Goal: Check status: Check status

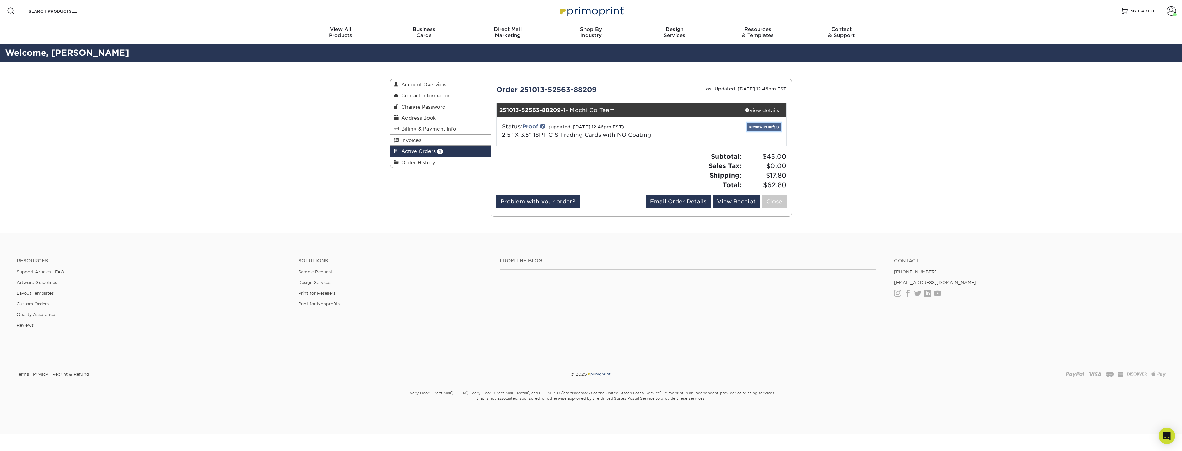
click at [760, 129] on link "Review Proof(s)" at bounding box center [764, 127] width 34 height 9
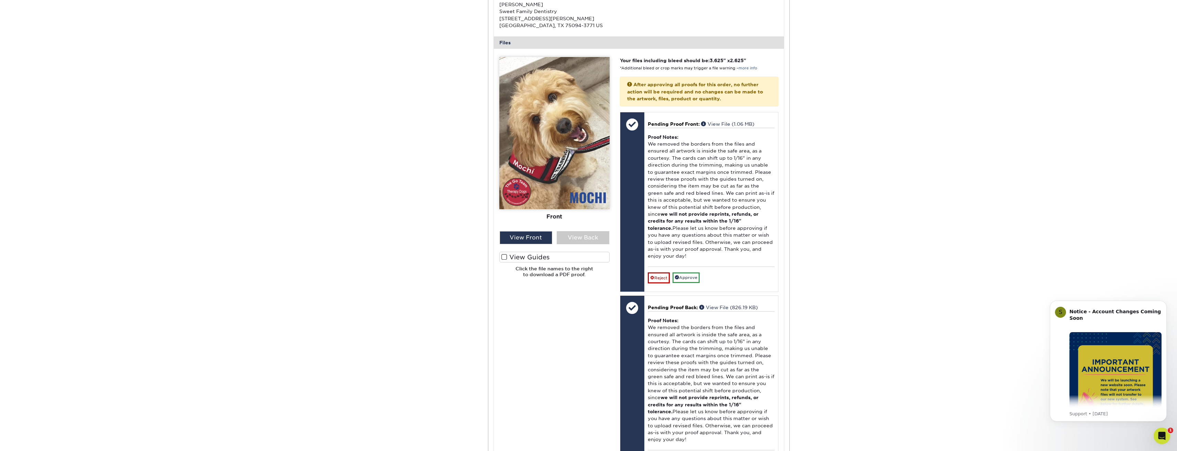
scroll to position [240, 0]
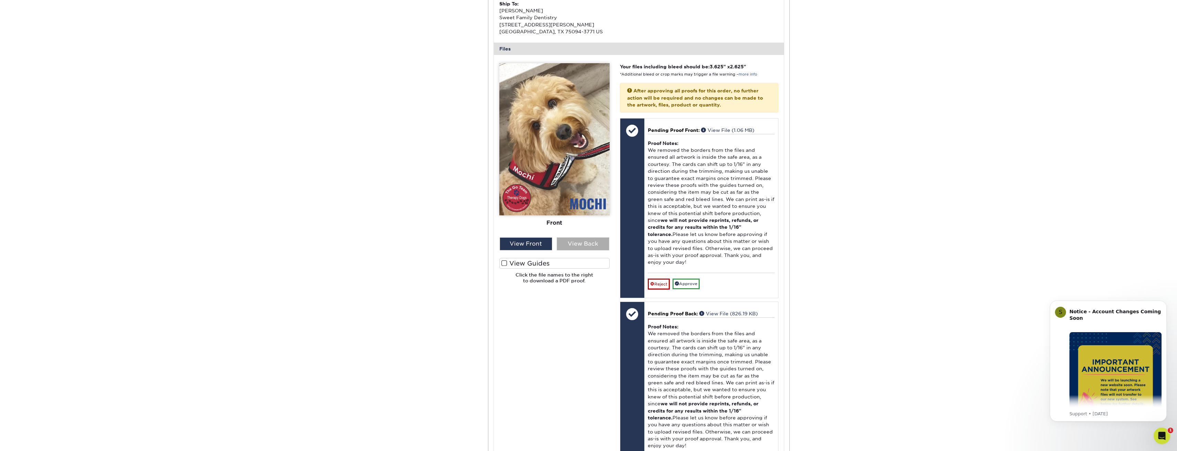
click at [579, 247] on div "View Back" at bounding box center [583, 243] width 53 height 13
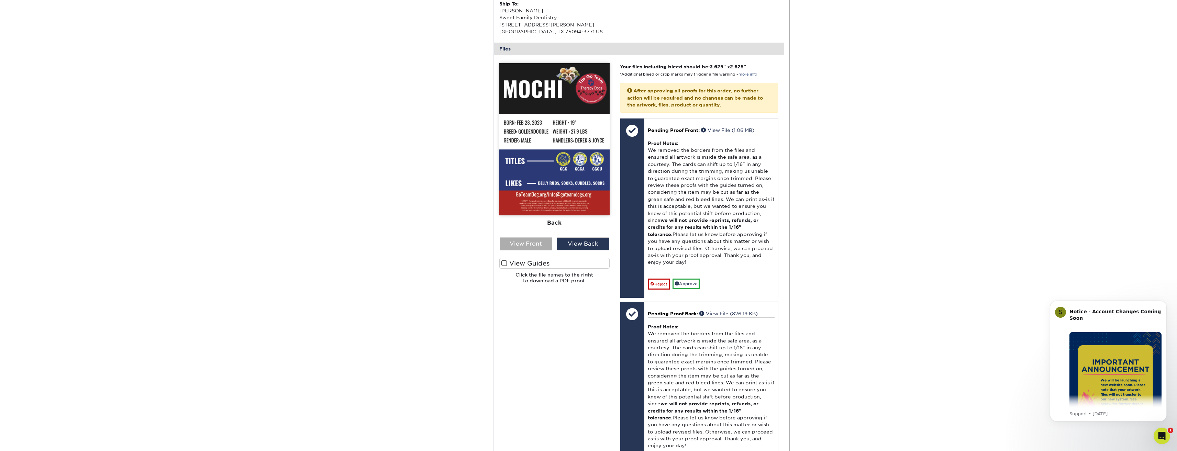
click at [534, 249] on div "View Front" at bounding box center [526, 243] width 53 height 13
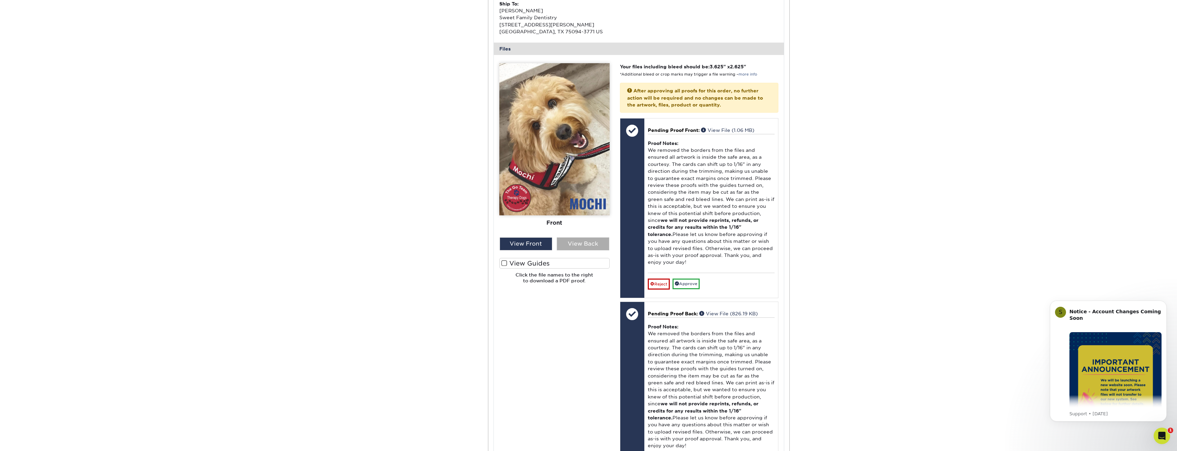
click at [574, 246] on div "View Back" at bounding box center [583, 243] width 53 height 13
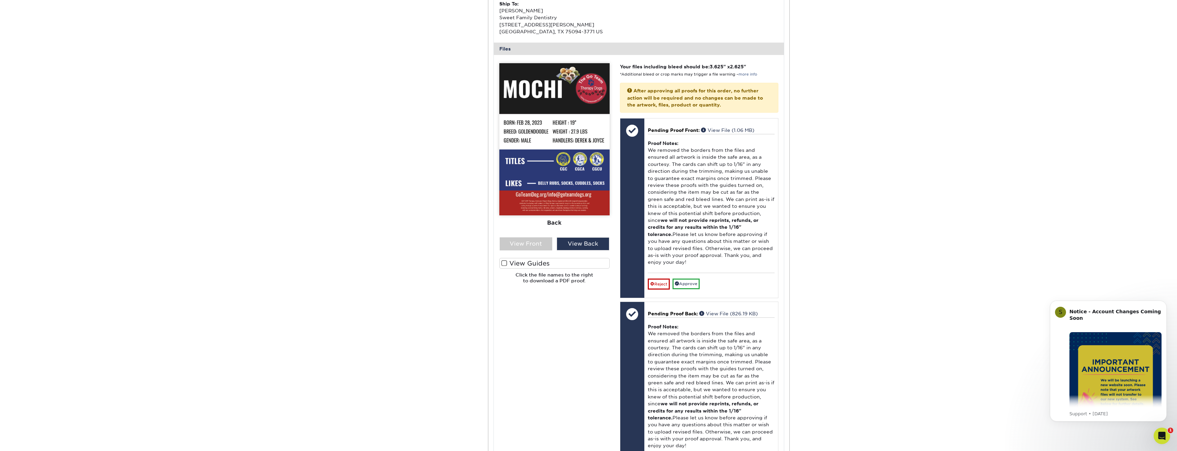
click at [537, 237] on div "Front Back" at bounding box center [554, 150] width 110 height 174
click at [534, 242] on div "View Front" at bounding box center [526, 243] width 53 height 13
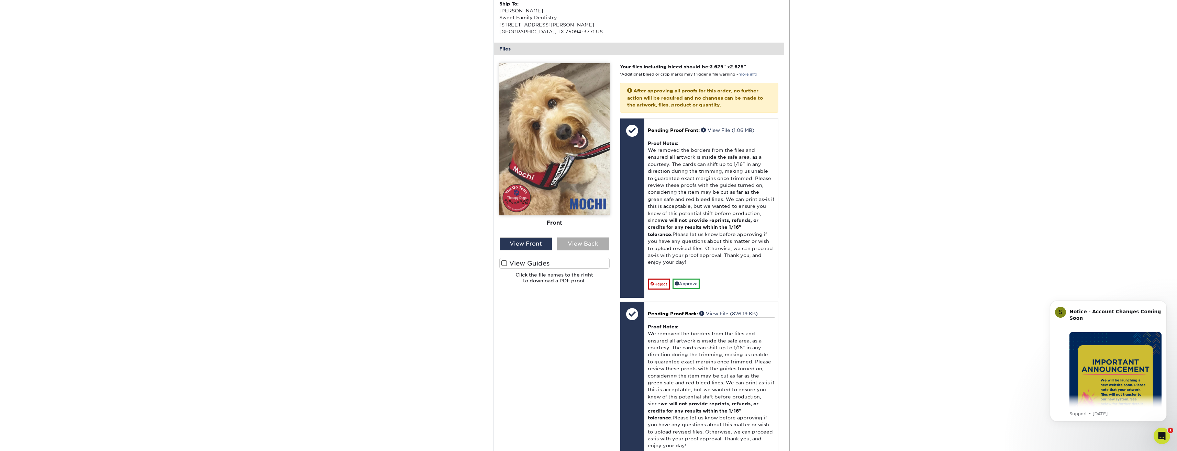
click at [579, 244] on div "View Back" at bounding box center [583, 243] width 53 height 13
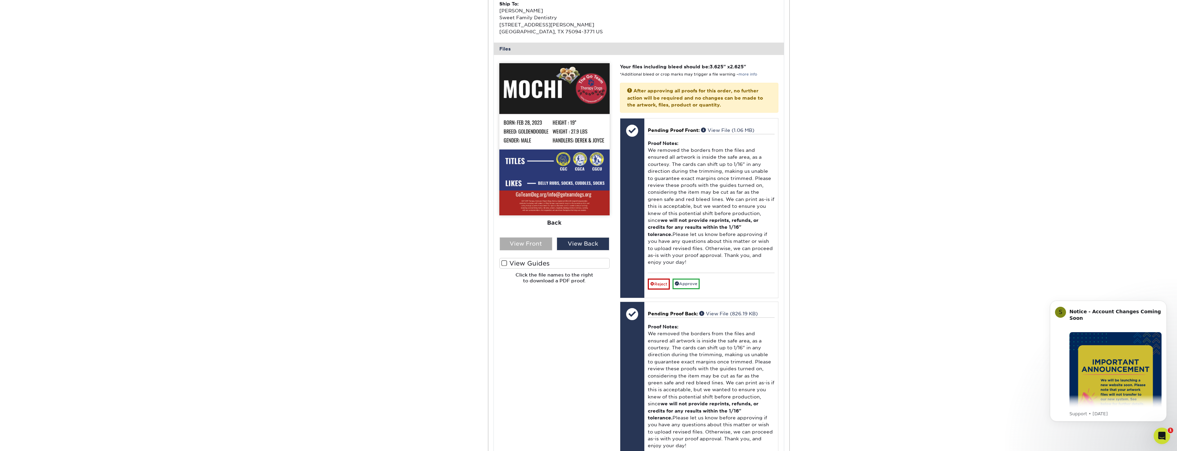
click at [539, 246] on div "View Front" at bounding box center [526, 243] width 53 height 13
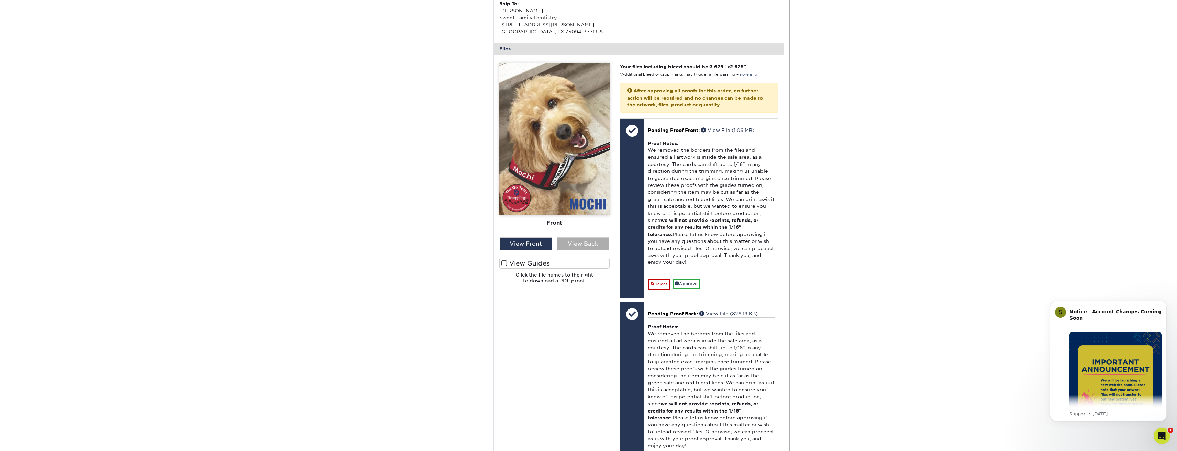
click at [598, 247] on div "View Back" at bounding box center [583, 243] width 53 height 13
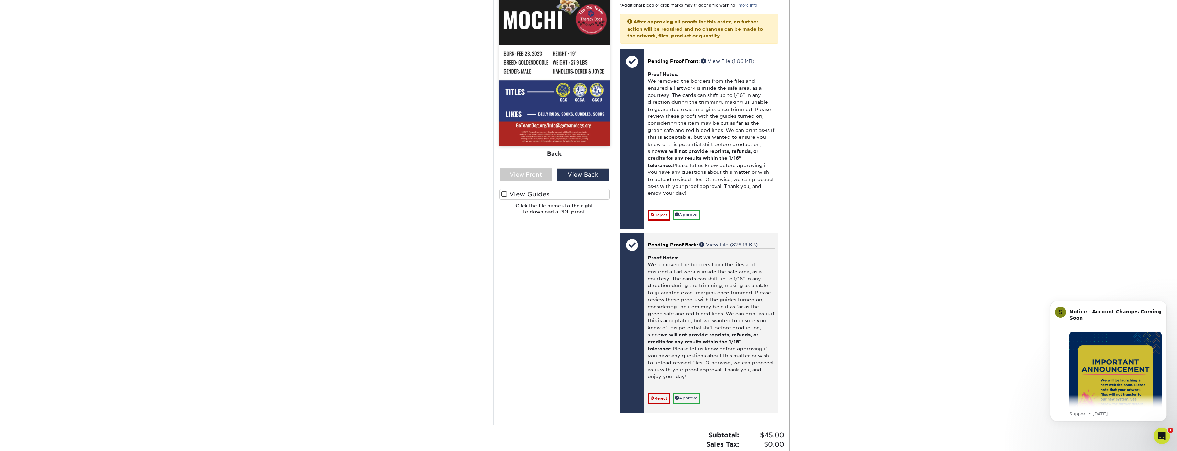
scroll to position [309, 0]
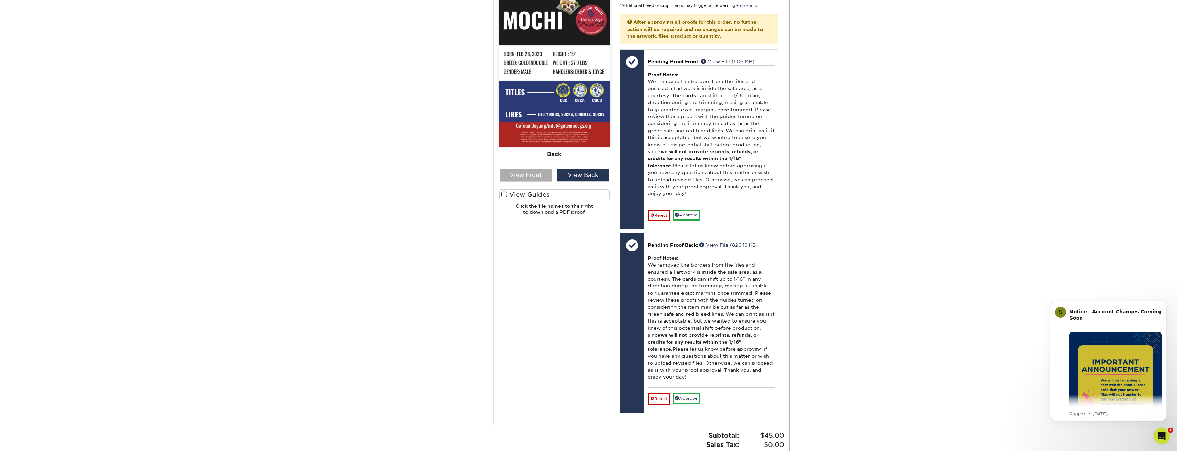
click at [536, 174] on div "View Front" at bounding box center [526, 175] width 53 height 13
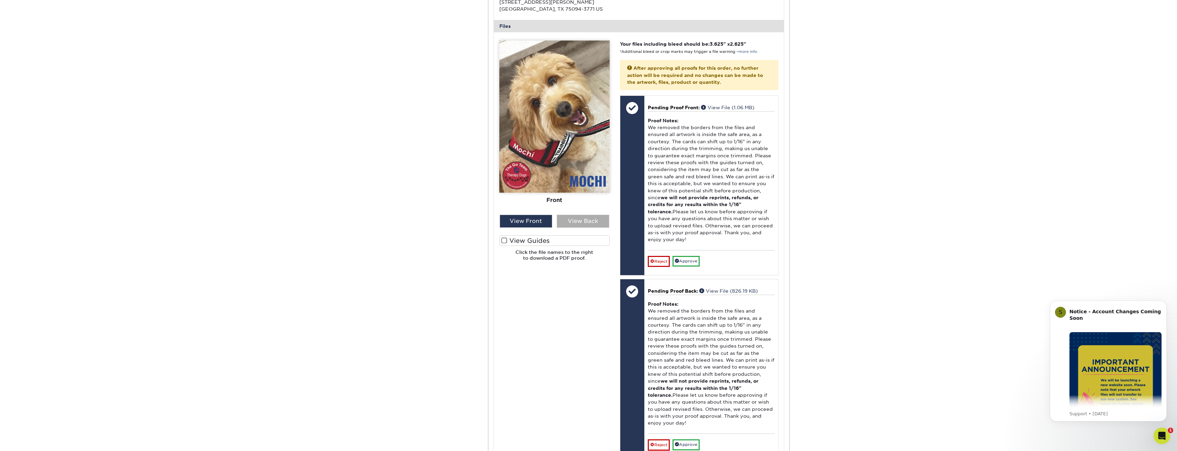
scroll to position [275, 0]
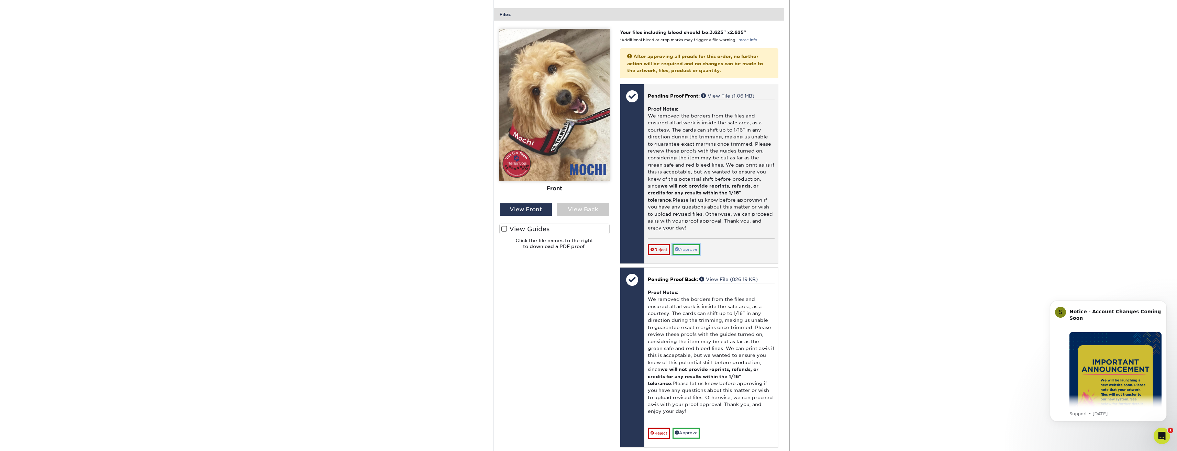
click at [692, 245] on link "Approve" at bounding box center [685, 249] width 27 height 11
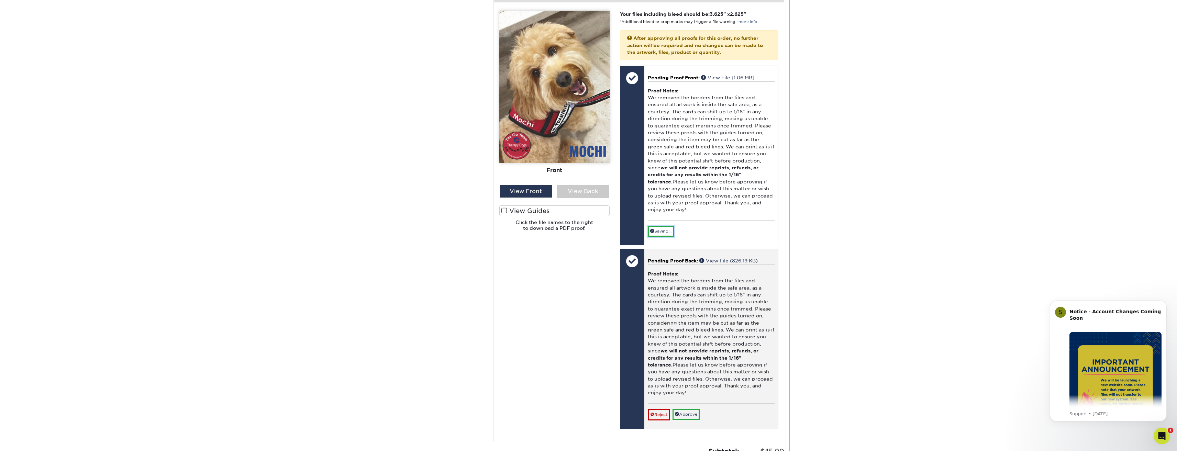
scroll to position [309, 0]
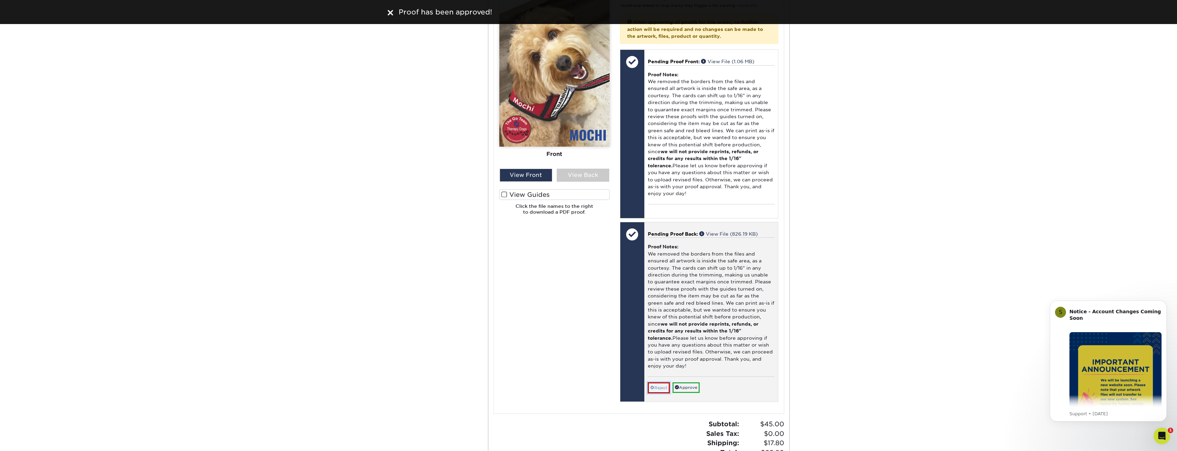
click at [659, 382] on link "Reject" at bounding box center [659, 387] width 22 height 11
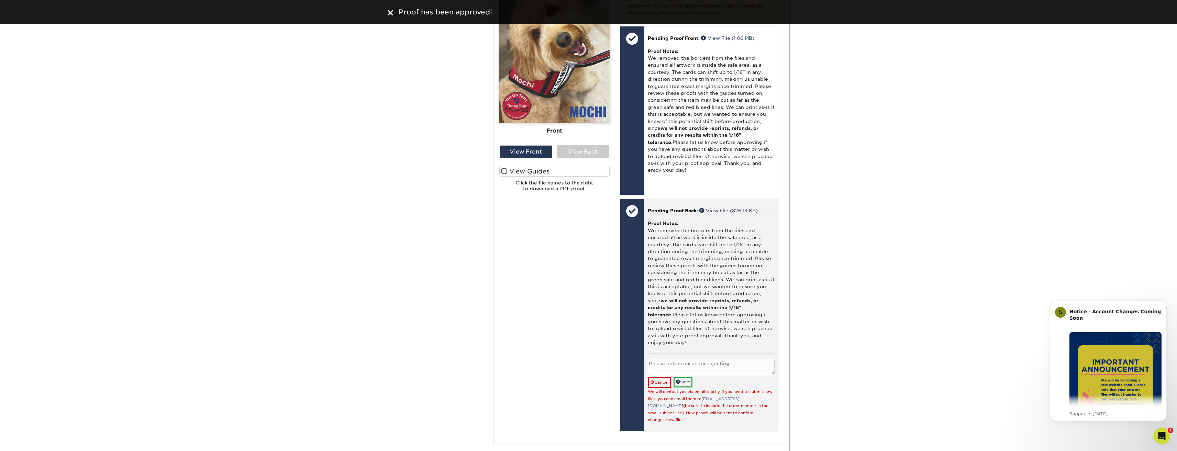
scroll to position [344, 0]
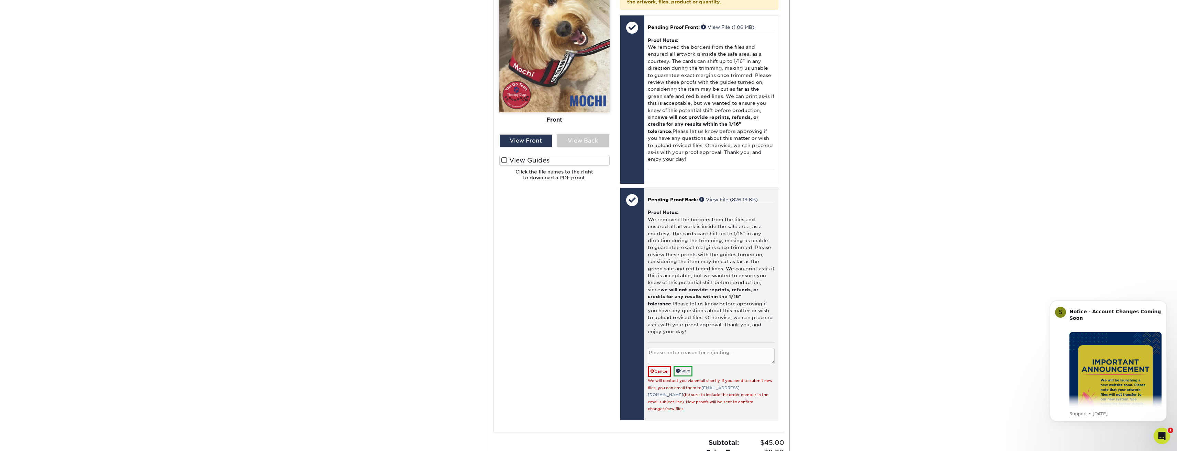
click at [674, 348] on textarea at bounding box center [711, 356] width 127 height 16
type textarea "Need to do minor editing"
click at [688, 366] on link "Save" at bounding box center [682, 371] width 19 height 11
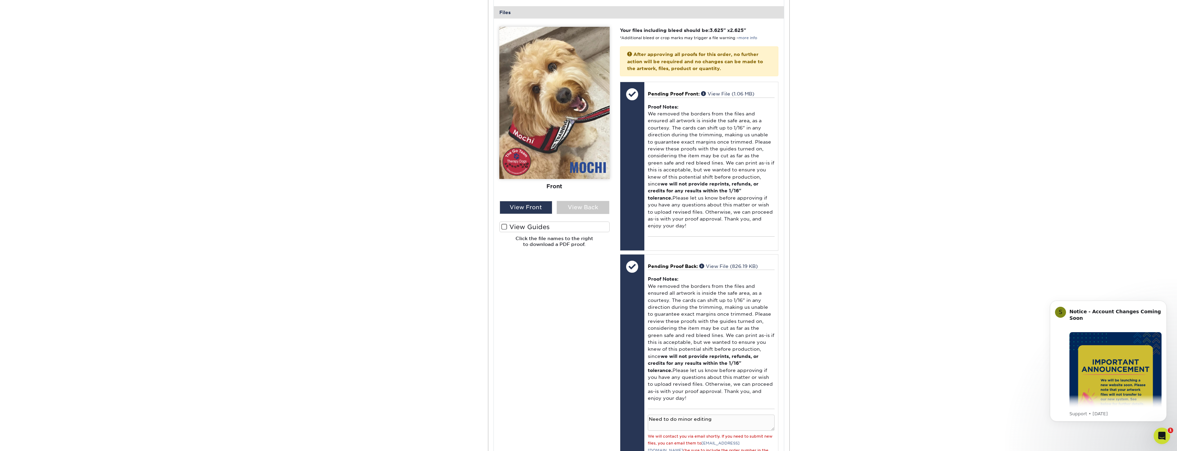
scroll to position [240, 0]
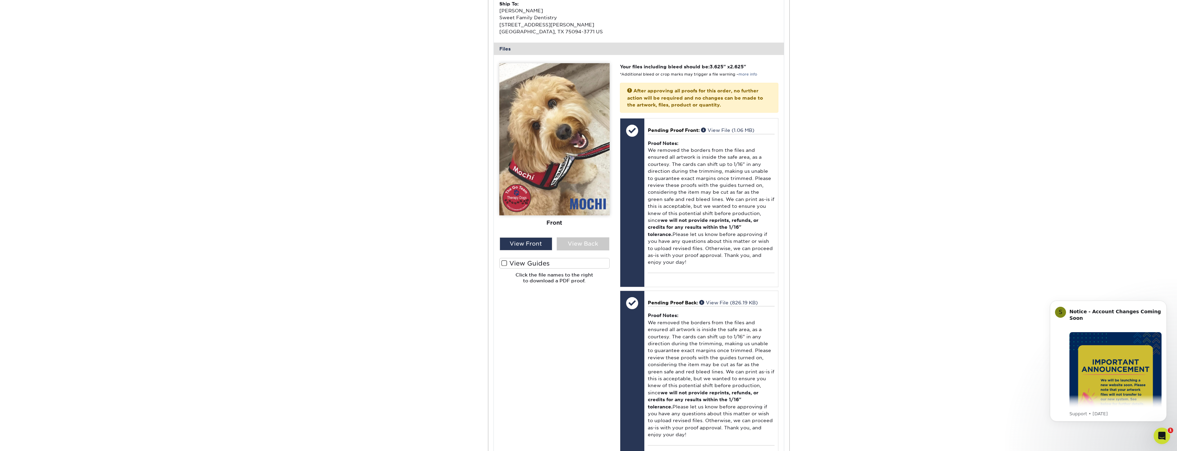
click at [503, 264] on span at bounding box center [504, 263] width 6 height 7
click at [0, 0] on input "View Guides" at bounding box center [0, 0] width 0 height 0
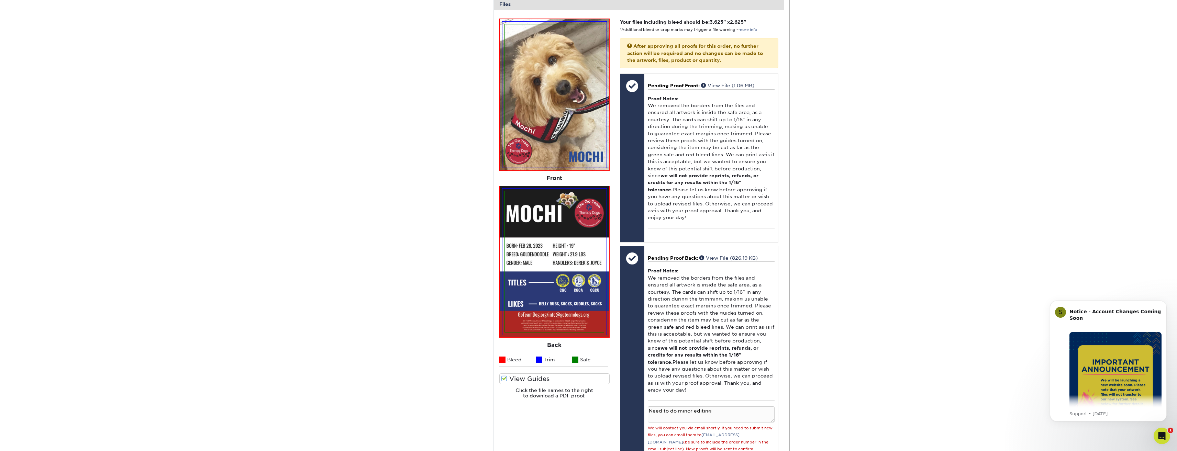
scroll to position [275, 0]
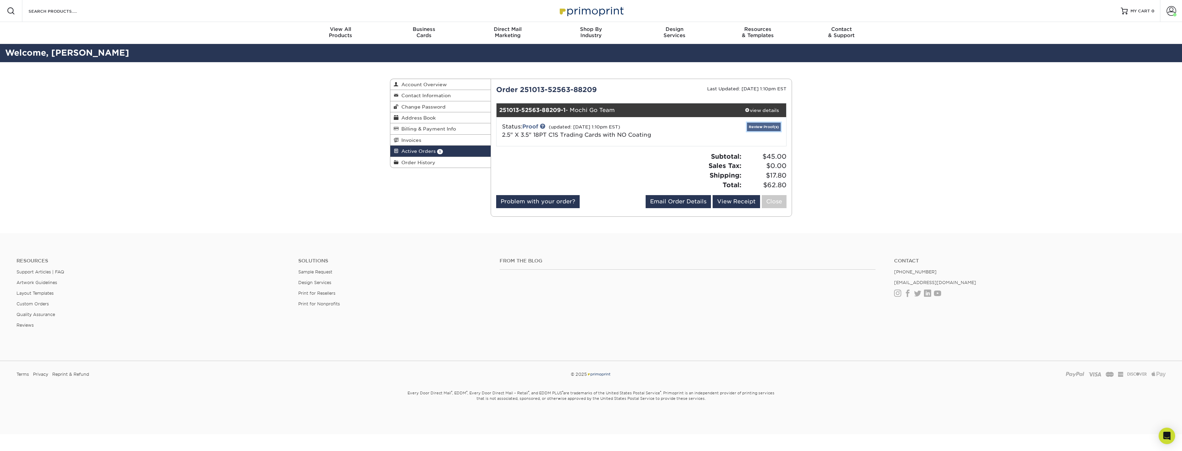
click at [764, 125] on link "Review Proof(s)" at bounding box center [764, 127] width 34 height 9
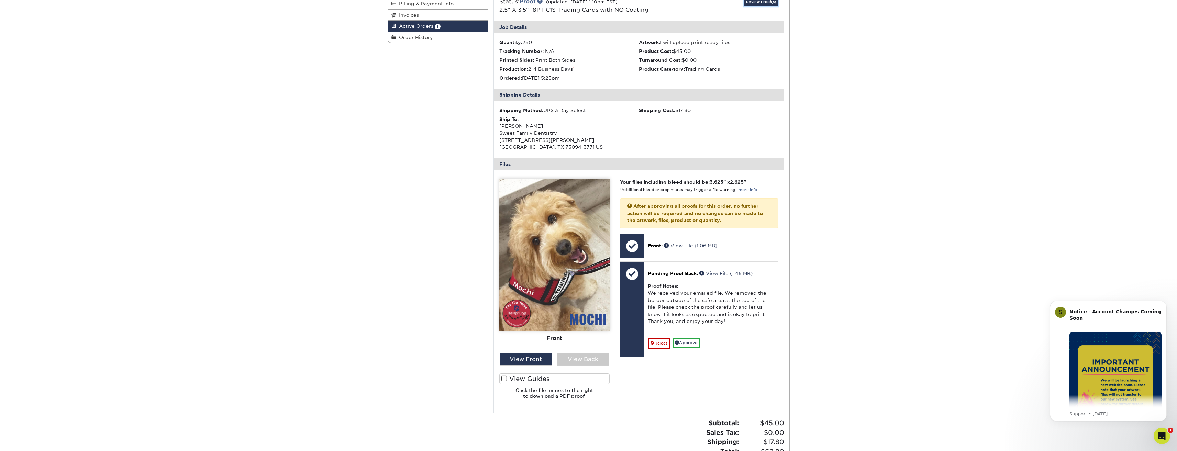
scroll to position [137, 0]
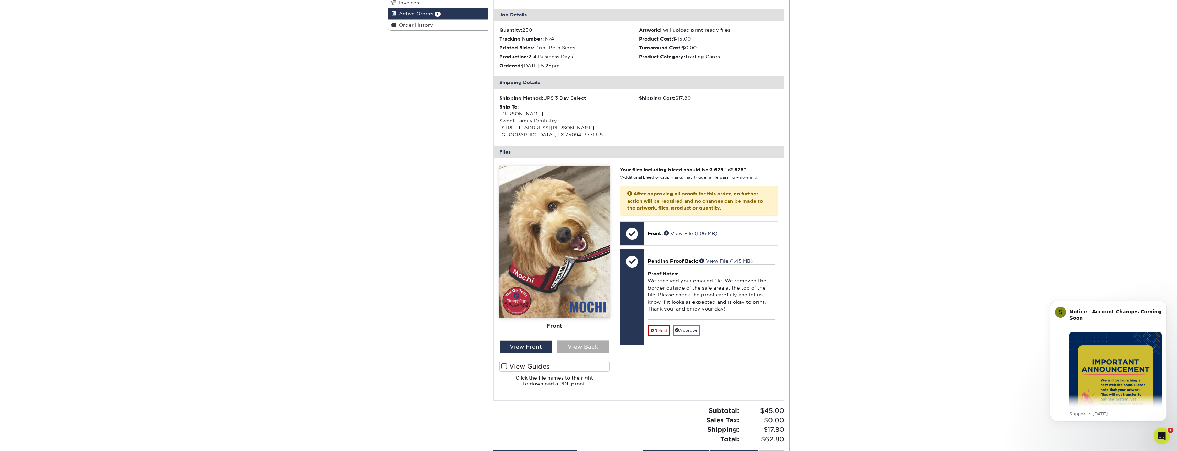
click at [585, 346] on div "View Back" at bounding box center [583, 346] width 53 height 13
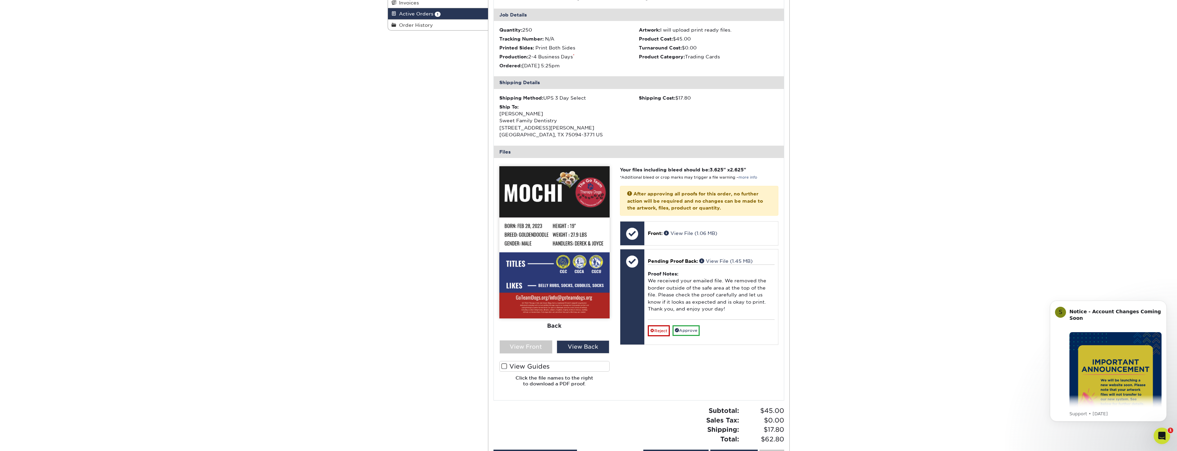
click at [504, 364] on span at bounding box center [504, 366] width 6 height 7
click at [0, 0] on input "View Guides" at bounding box center [0, 0] width 0 height 0
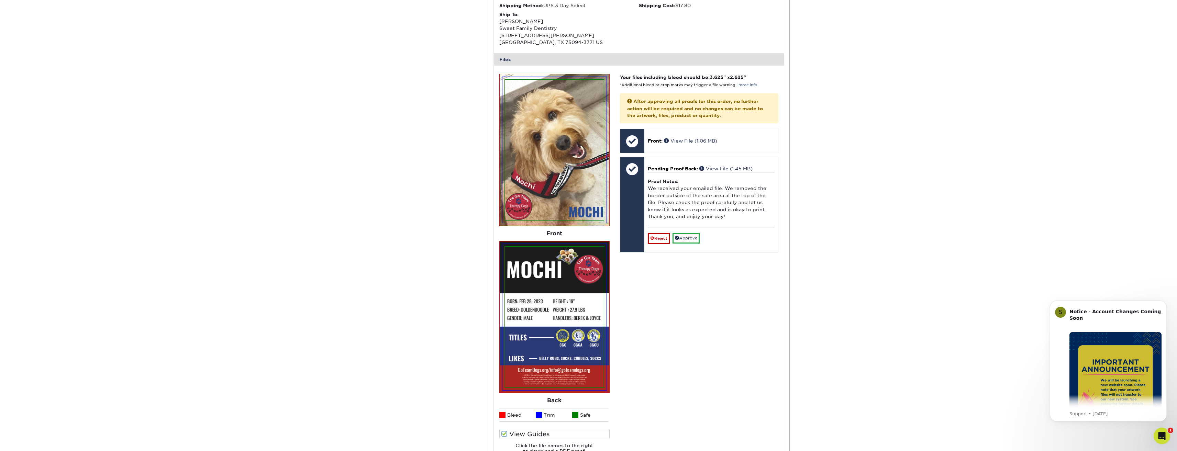
scroll to position [240, 0]
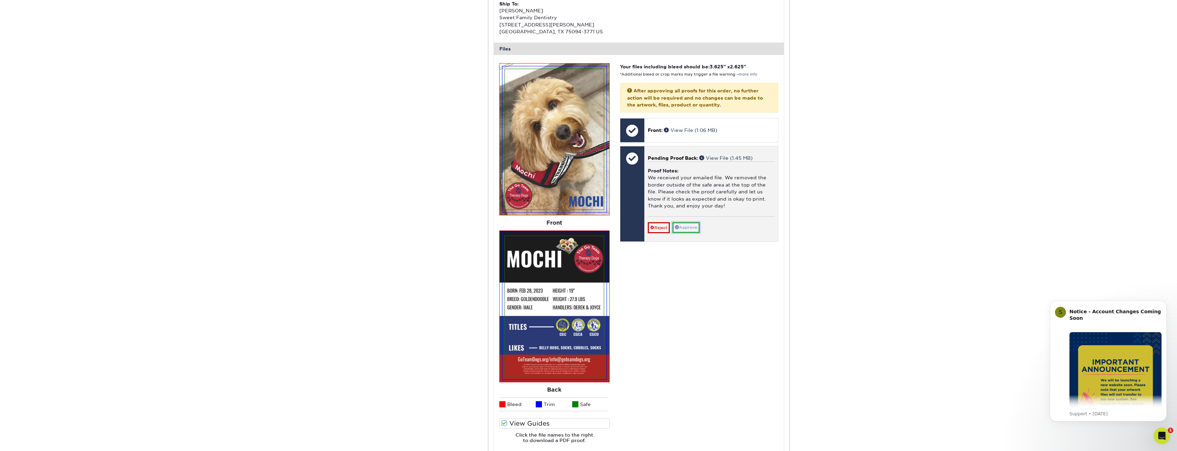
click at [685, 229] on link "Approve" at bounding box center [685, 227] width 27 height 11
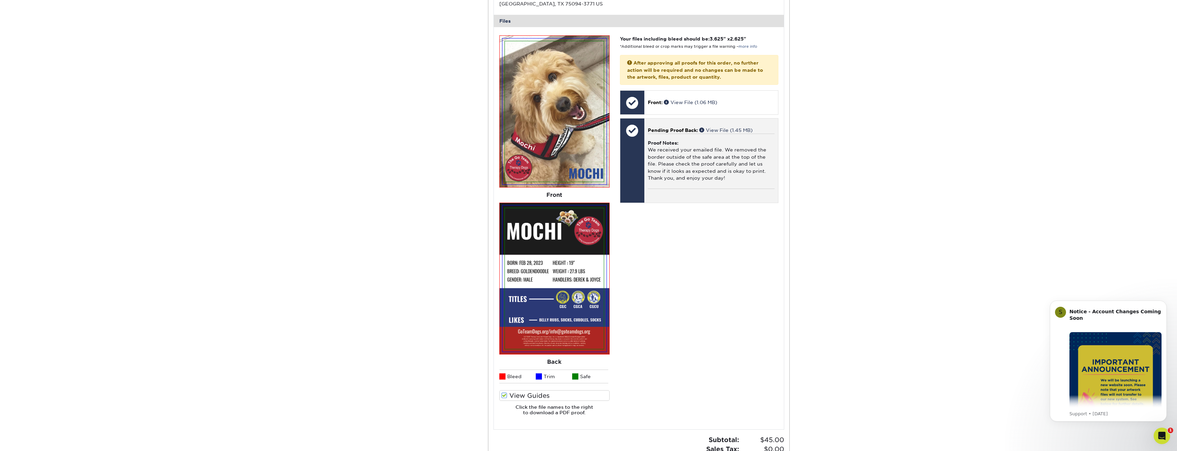
scroll to position [206, 0]
